Goal: Find specific page/section: Find specific page/section

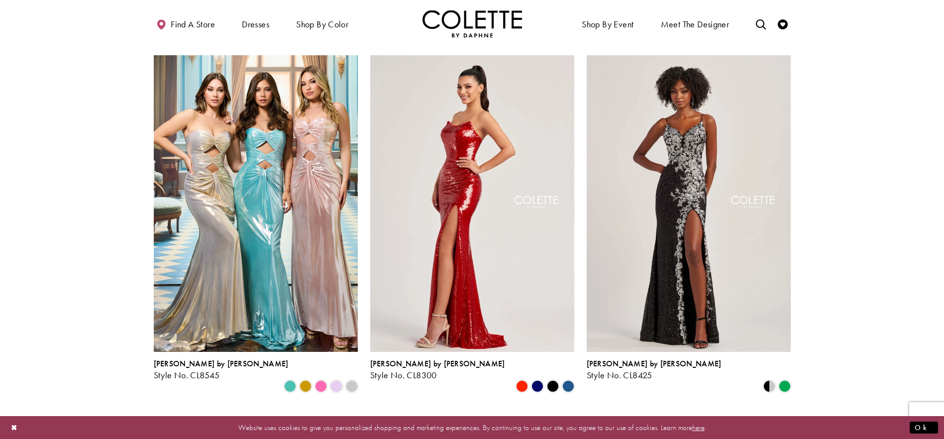
scroll to position [1742, 0]
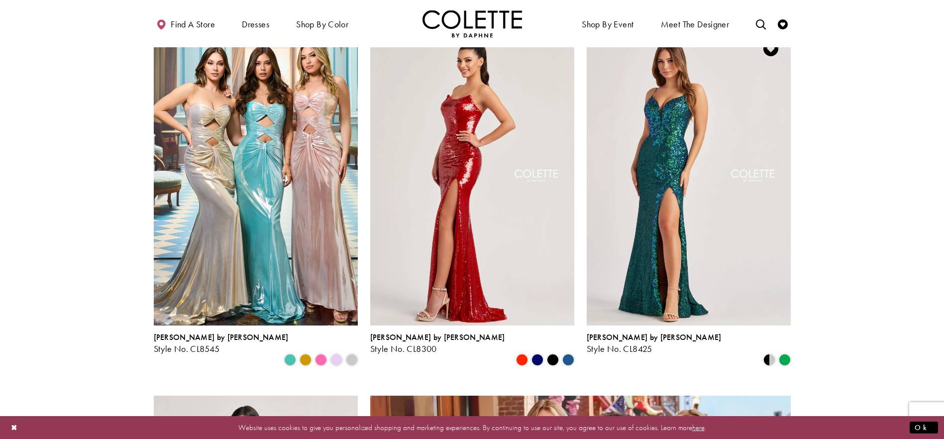
click at [712, 153] on img "Visit Colette by Daphne Style No. CL8425 Page" at bounding box center [689, 177] width 204 height 297
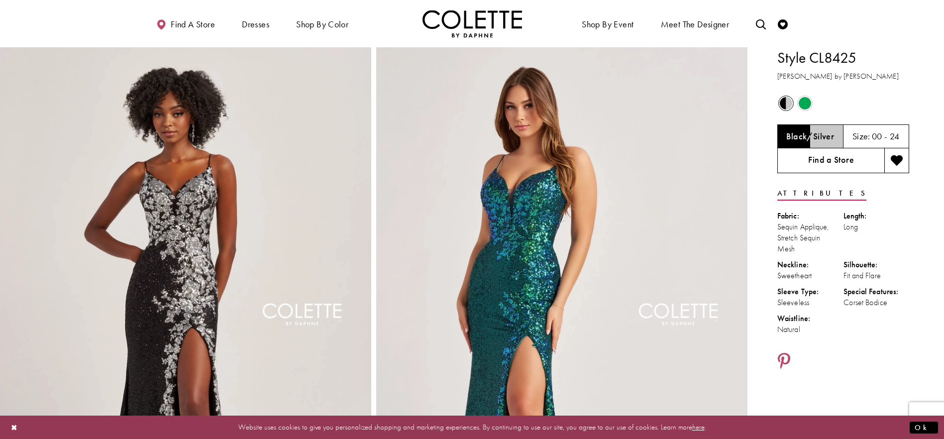
click at [846, 157] on link "Find a Store" at bounding box center [831, 160] width 107 height 25
